Goal: Information Seeking & Learning: Learn about a topic

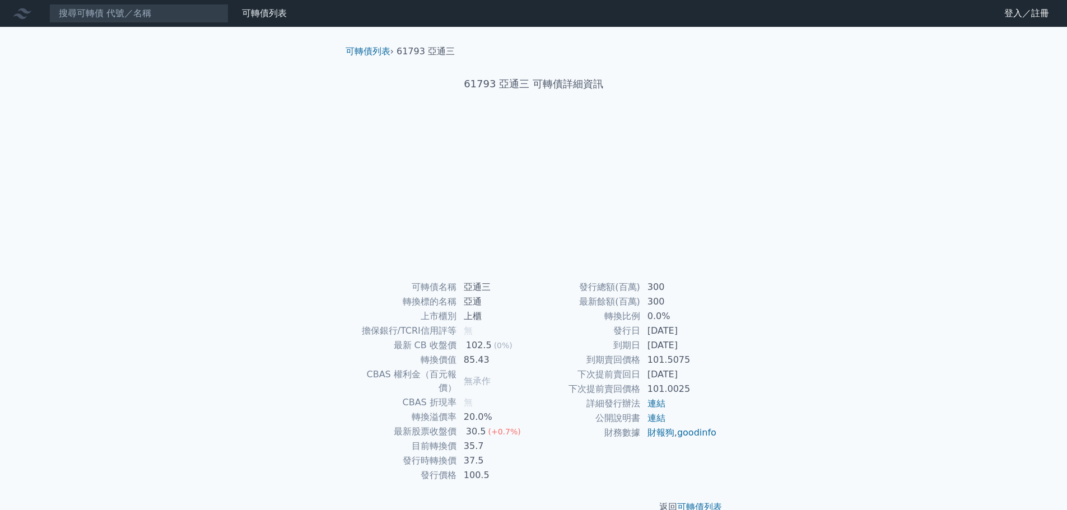
click at [952, 215] on div "可轉債列表 財務數據 可轉債列表 財務數據 登入／註冊 登入／註冊 可轉債列表 › 61793 亞通三 61793 亞通三 可轉債詳細資訊 可轉債名稱 無" at bounding box center [533, 266] width 1067 height 532
click at [891, 208] on div "可轉債列表 財務數據 可轉債列表 財務數據 登入／註冊 登入／註冊 可轉債列表 › 27271 王品一 27271 王品一 可轉債詳細資訊 可轉債名稱 4" at bounding box center [533, 266] width 1067 height 532
